Goal: Task Accomplishment & Management: Manage account settings

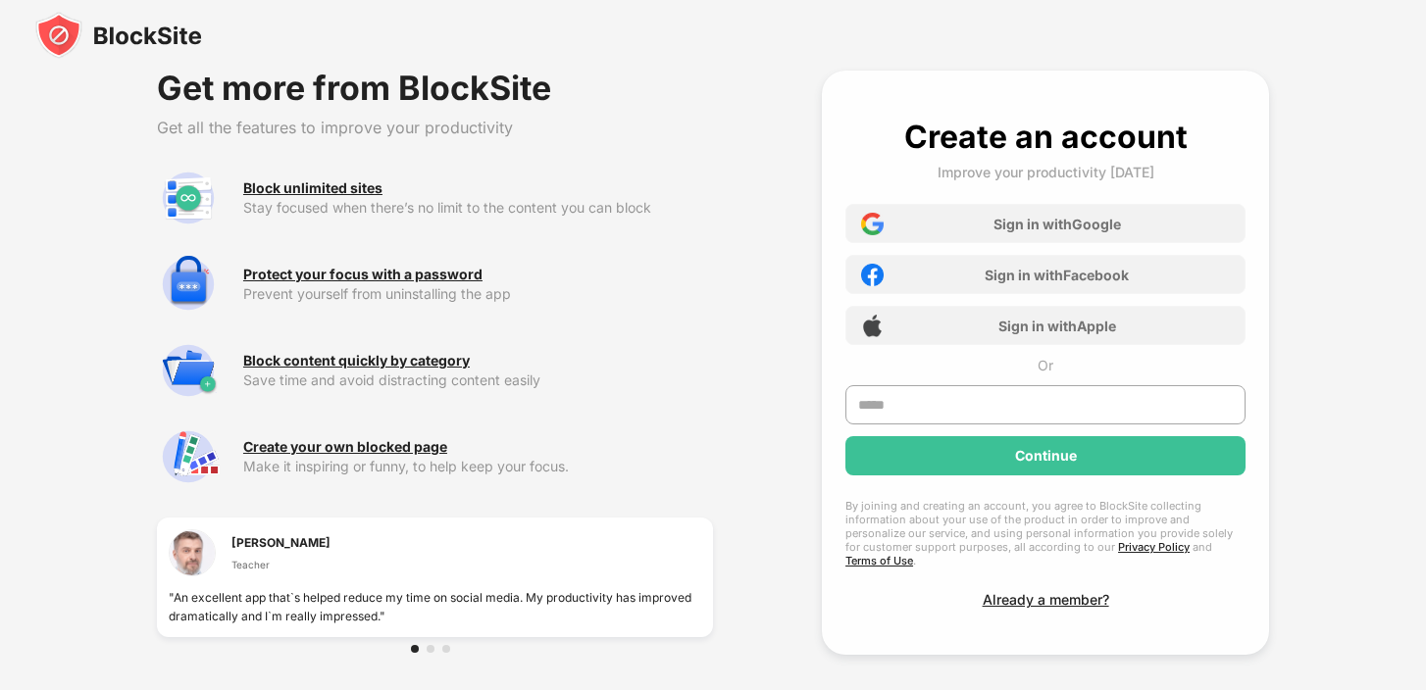
click at [1290, 61] on div at bounding box center [713, 35] width 1426 height 71
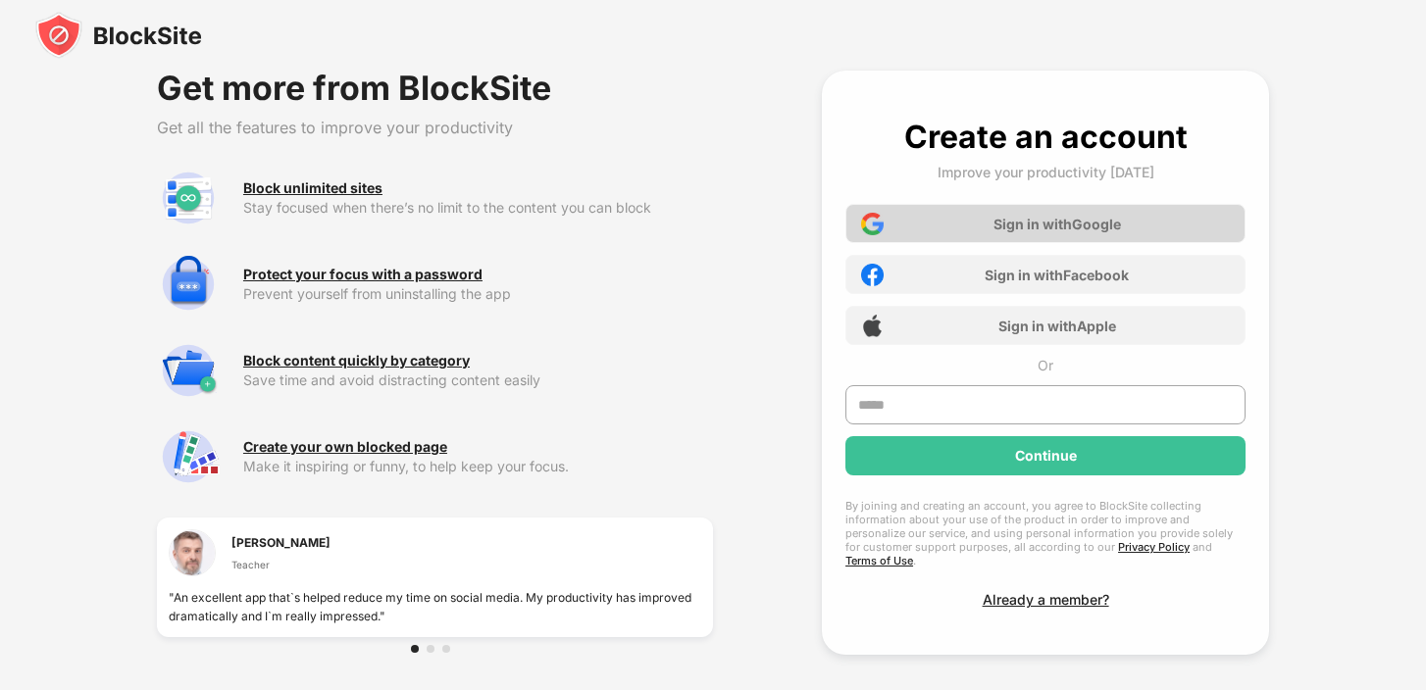
click at [1032, 217] on div "Sign in with Google" at bounding box center [1058, 224] width 128 height 17
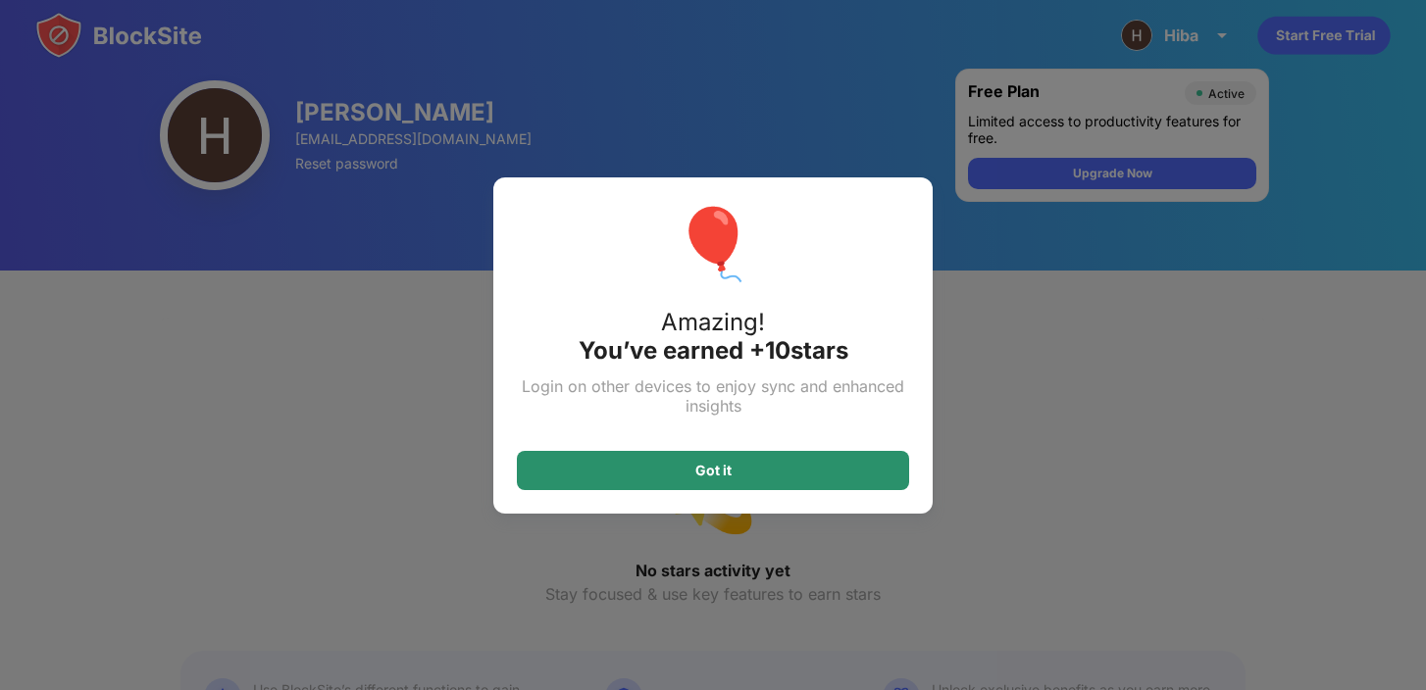
click at [838, 468] on div "Got it" at bounding box center [713, 470] width 392 height 39
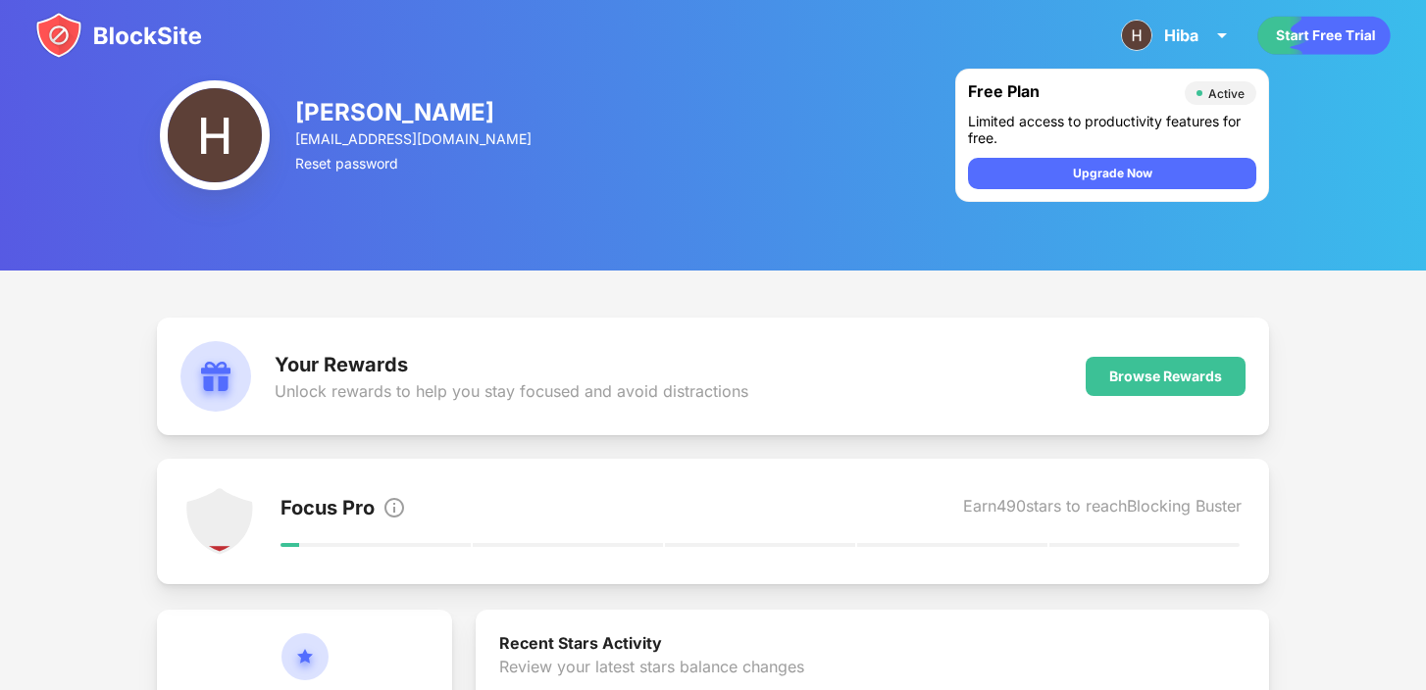
click at [1227, 4] on div "Hiba [PERSON_NAME] View Account Insights Premium Rewards Settings Support Log O…" at bounding box center [713, 35] width 1426 height 71
click at [1213, 48] on div "Hiba [PERSON_NAME] View Account Insights Premium Rewards Settings Support Log O…" at bounding box center [1177, 35] width 136 height 47
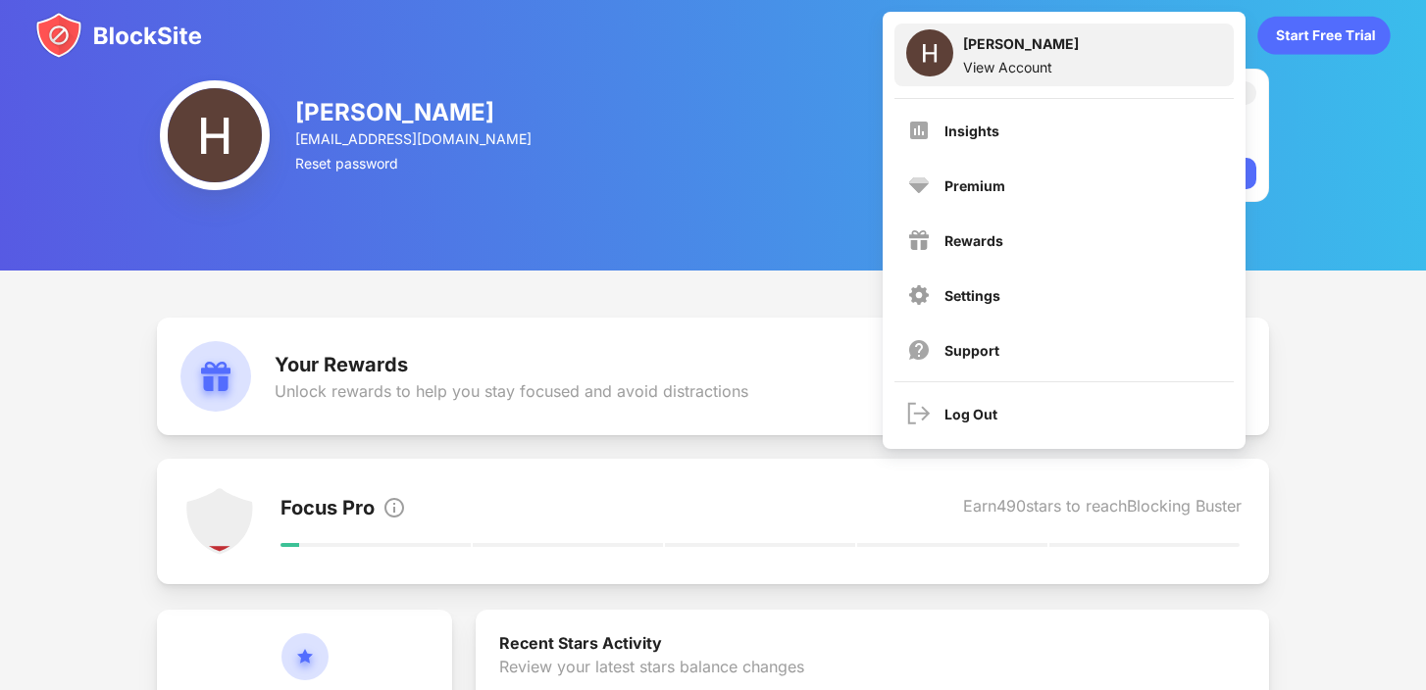
click at [1060, 59] on div "[PERSON_NAME] View Account" at bounding box center [1063, 55] width 339 height 63
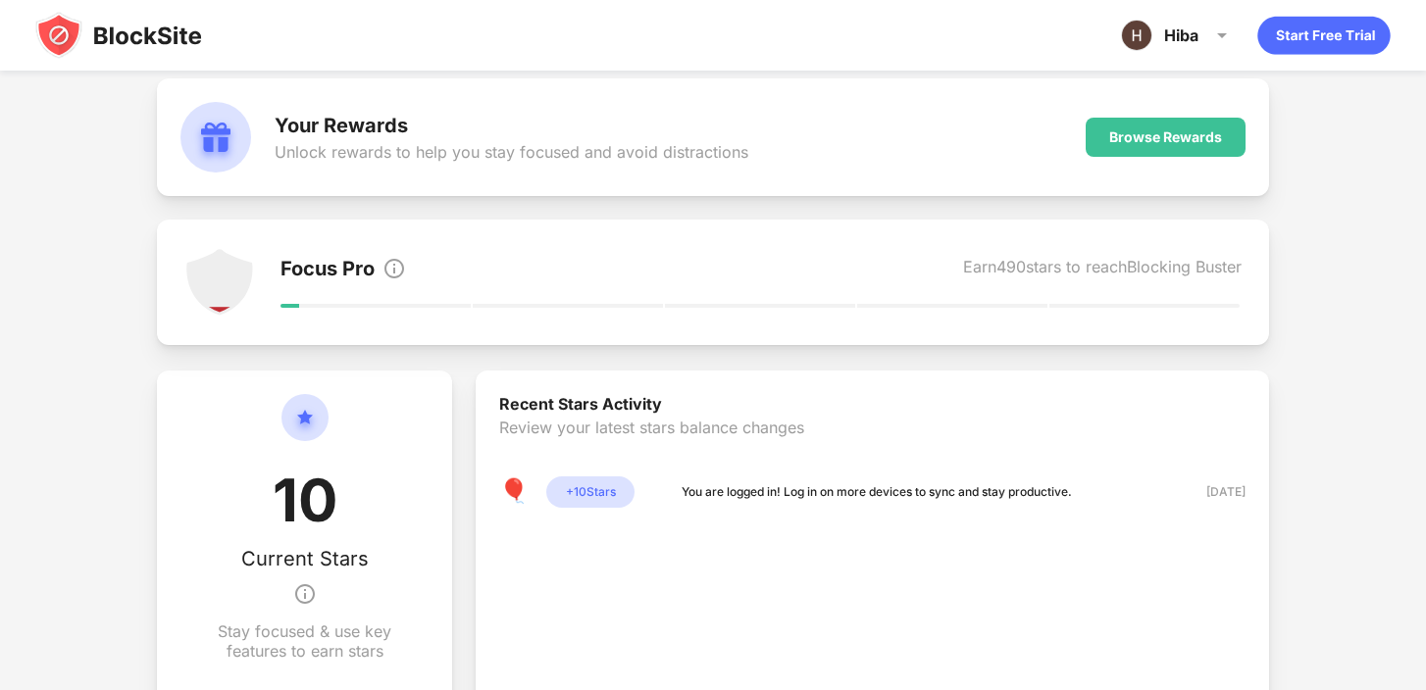
scroll to position [248, 0]
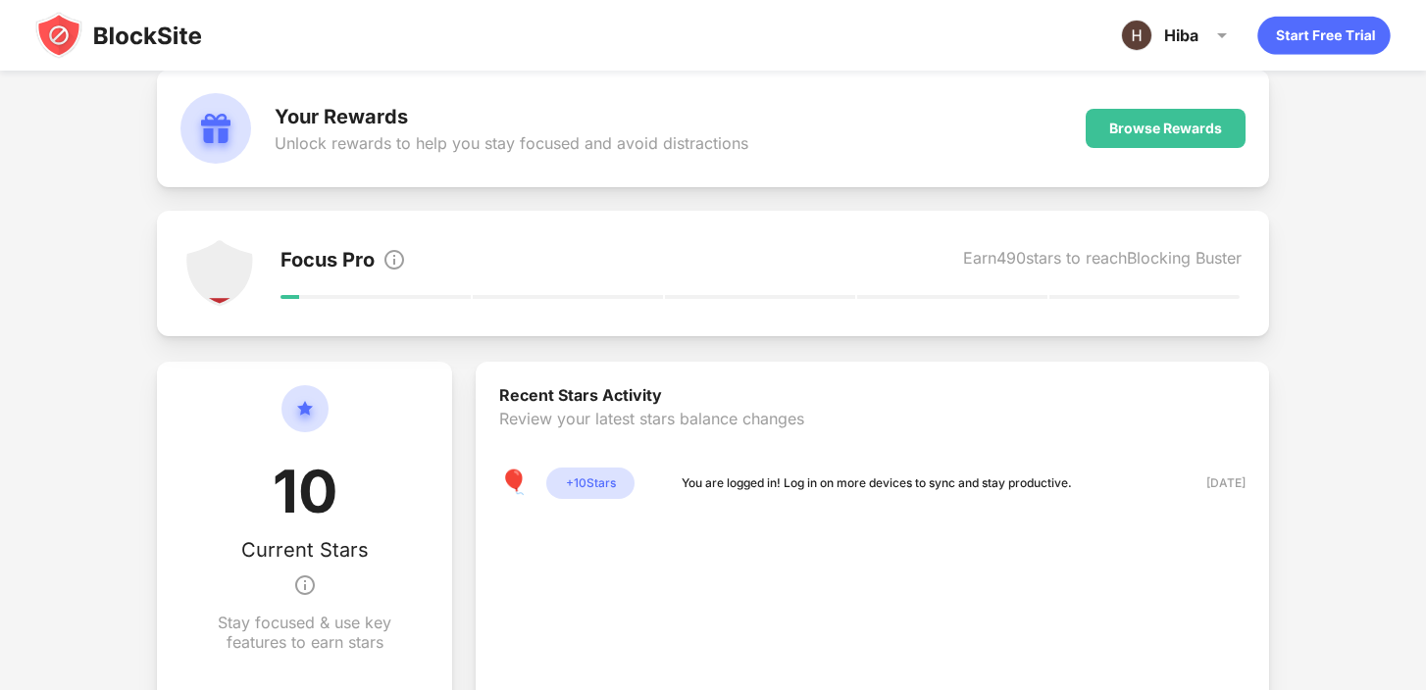
click at [610, 276] on div "Focus Pro Earn 490 stars to reach Blocking Buster" at bounding box center [761, 273] width 961 height 71
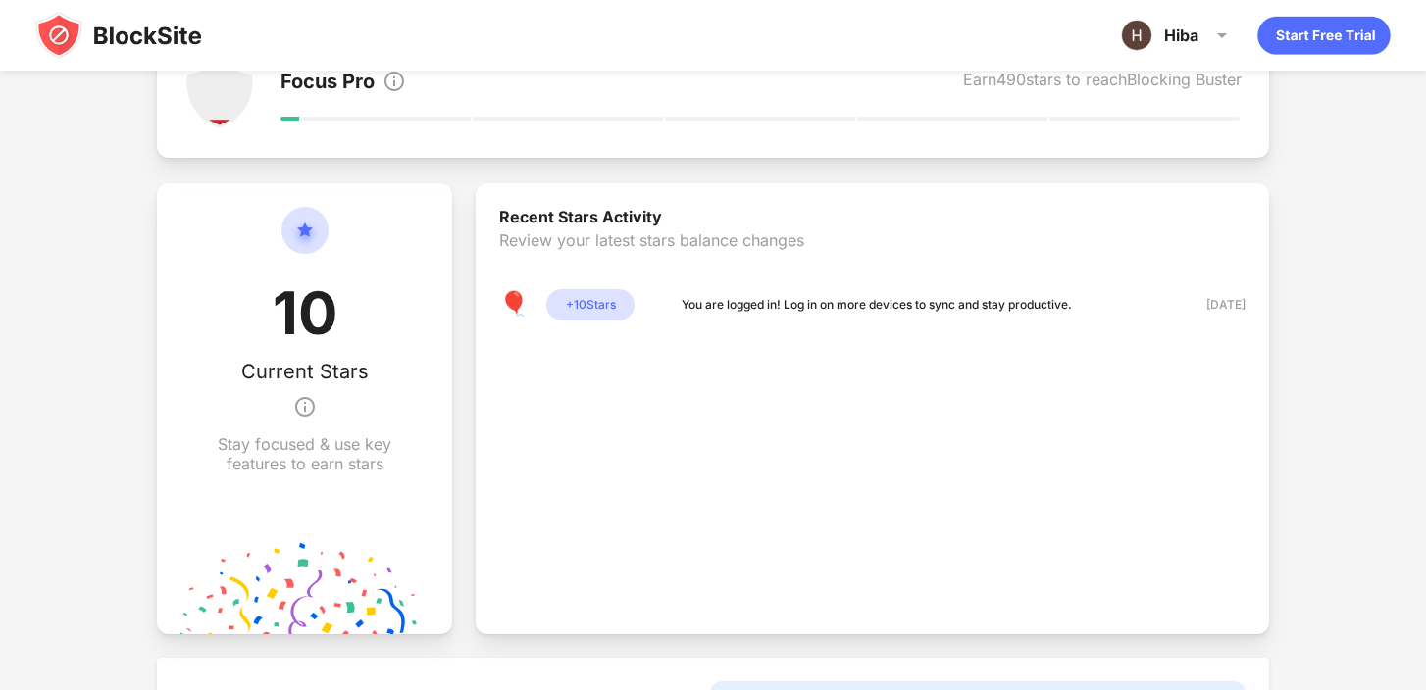
scroll to position [0, 0]
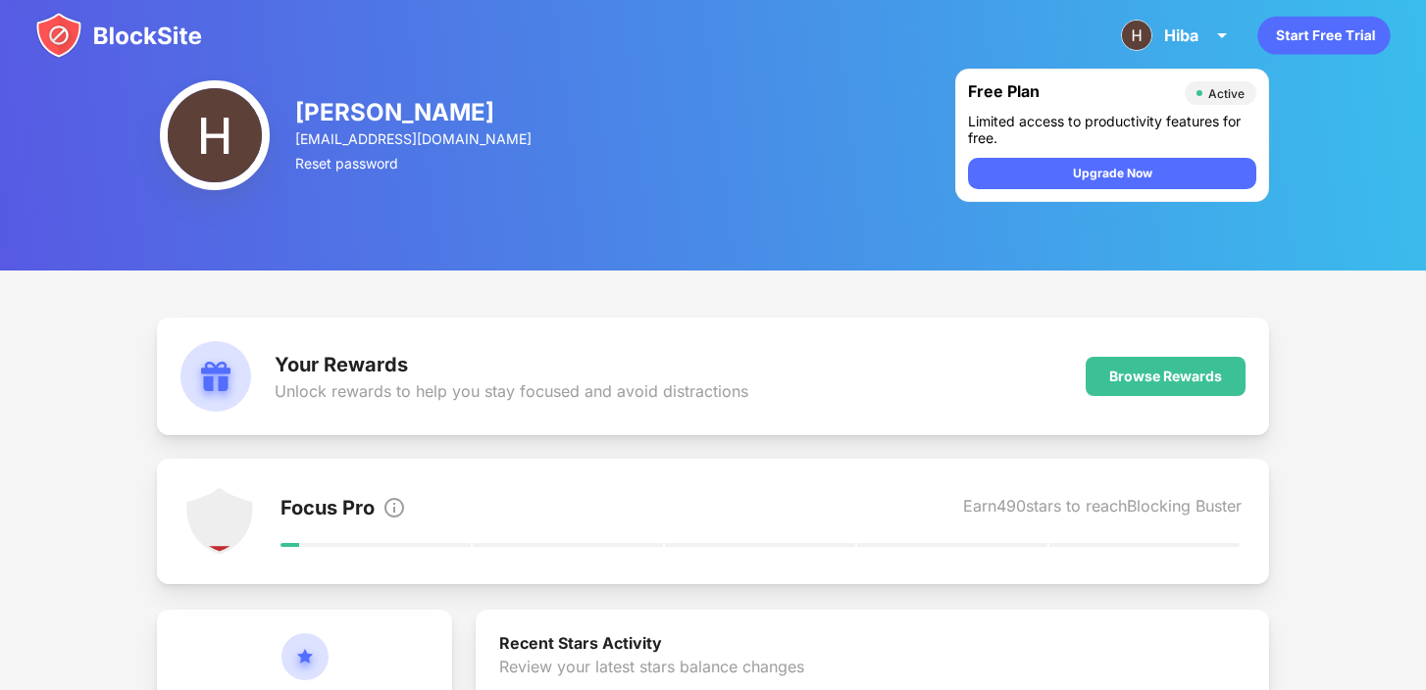
click at [1049, 114] on div "Limited access to productivity features for free." at bounding box center [1112, 129] width 288 height 33
click at [1193, 49] on div "Hiba [PERSON_NAME] View Account Insights Premium Rewards Settings Support Log O…" at bounding box center [1177, 35] width 136 height 47
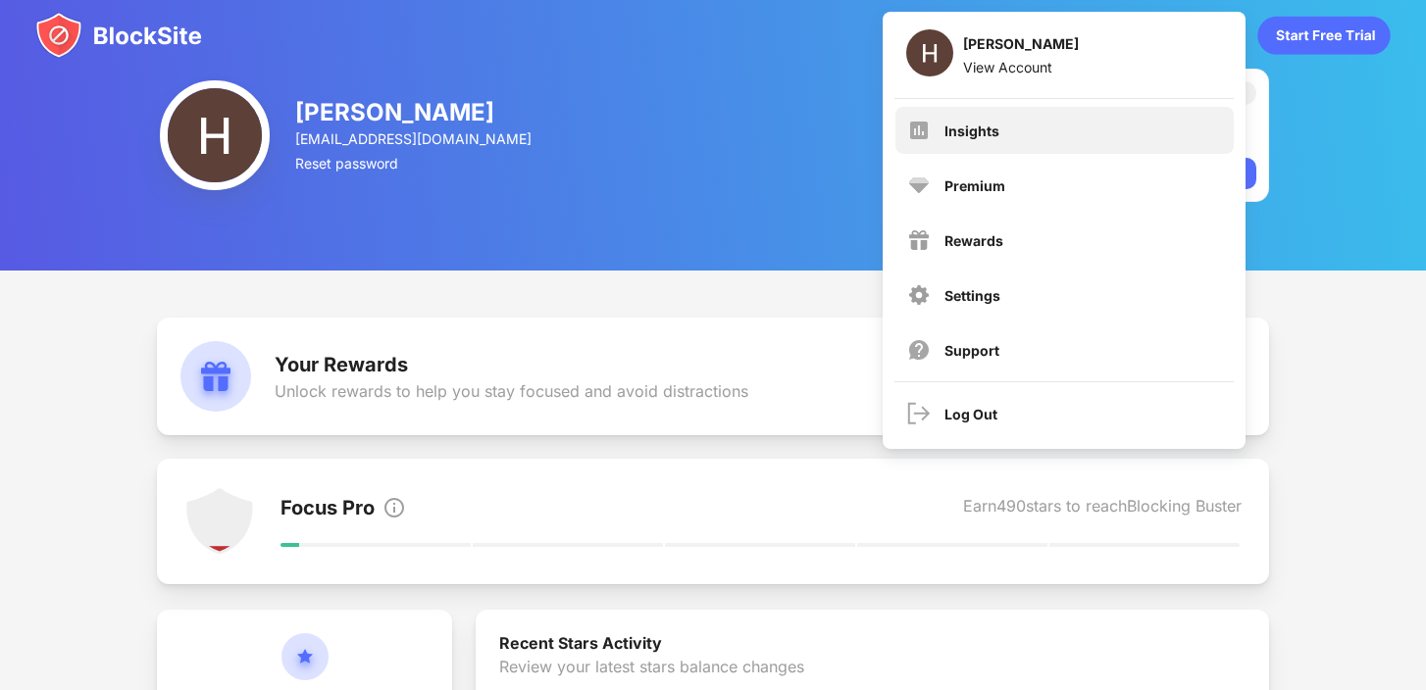
click at [987, 126] on div "Insights" at bounding box center [972, 131] width 55 height 17
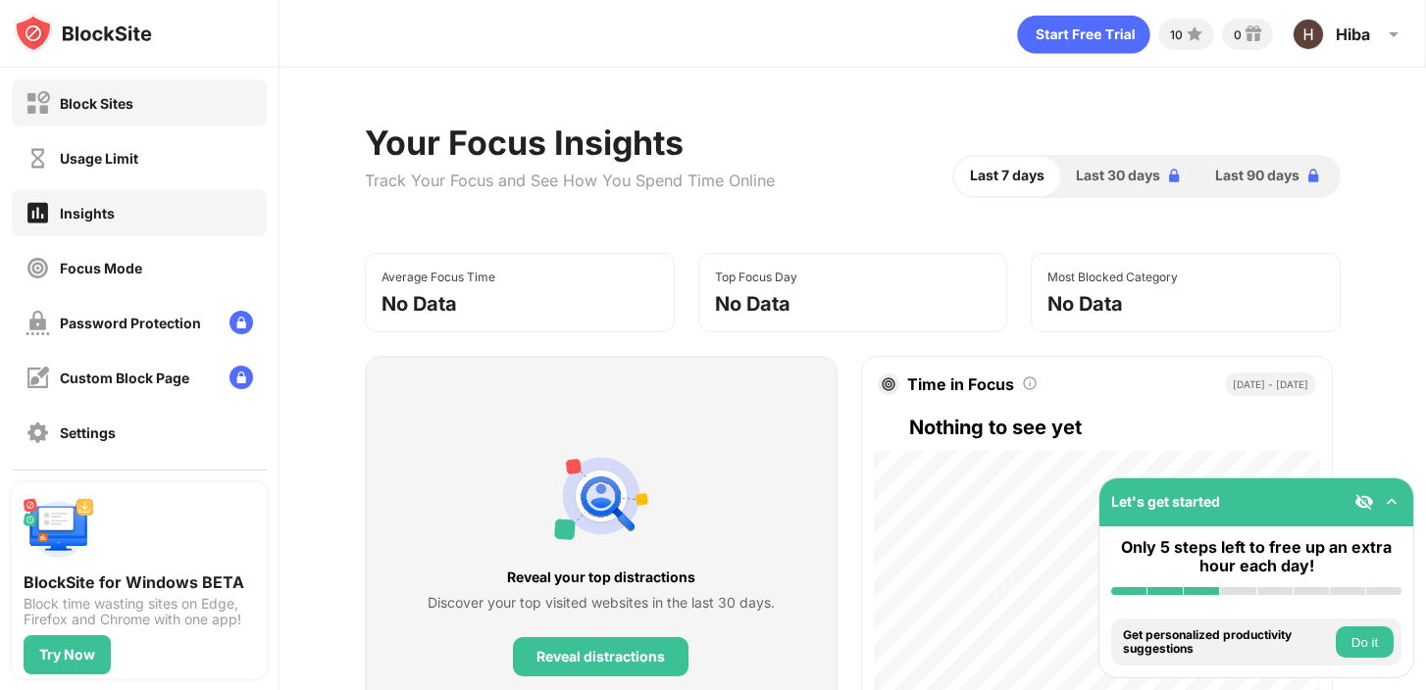
click at [145, 118] on div "Block Sites" at bounding box center [139, 102] width 255 height 47
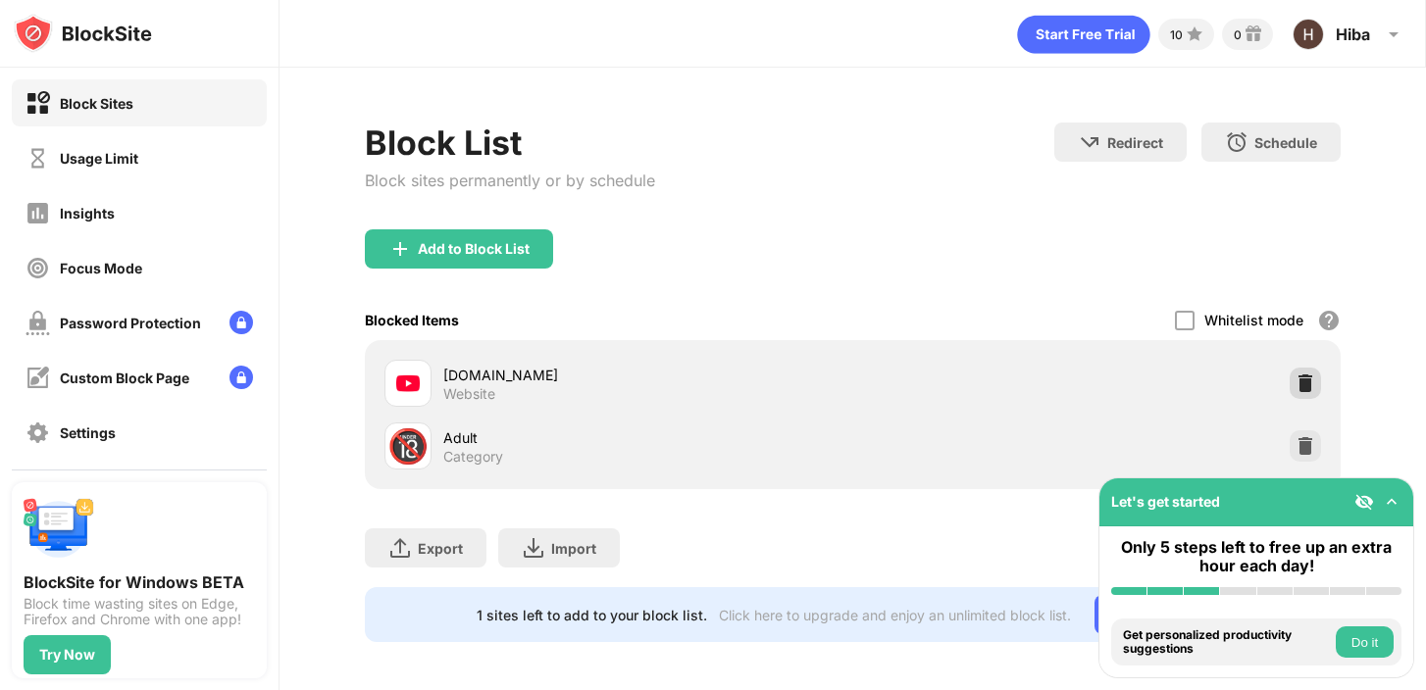
click at [1300, 382] on img at bounding box center [1306, 384] width 20 height 20
